Goal: Complete application form

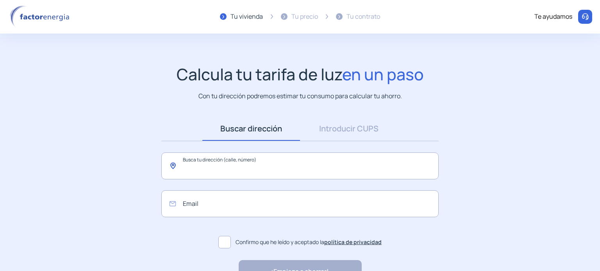
click at [242, 166] on input "text" at bounding box center [299, 166] width 277 height 27
click at [211, 165] on input "text" at bounding box center [299, 166] width 277 height 27
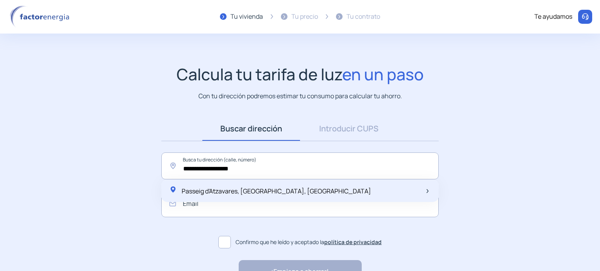
click at [234, 189] on span "Passeig d'Atzavares, [GEOGRAPHIC_DATA], [GEOGRAPHIC_DATA]" at bounding box center [276, 191] width 189 height 9
type input "**********"
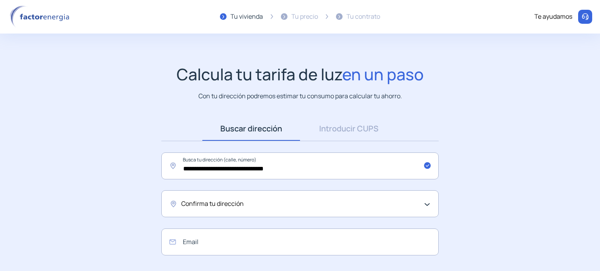
click at [335, 208] on div "Confirma tu dirección" at bounding box center [298, 204] width 234 height 10
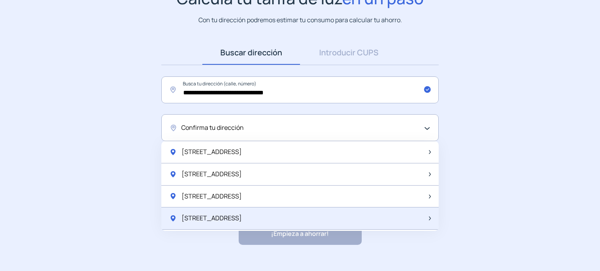
scroll to position [78, 0]
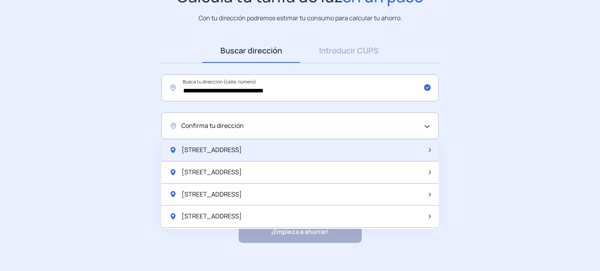
click at [242, 150] on span "[STREET_ADDRESS]" at bounding box center [212, 150] width 60 height 10
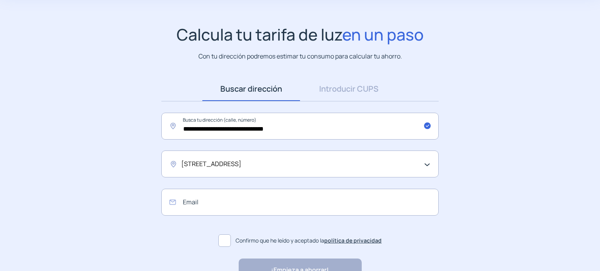
scroll to position [0, 0]
